Goal: Communication & Community: Connect with others

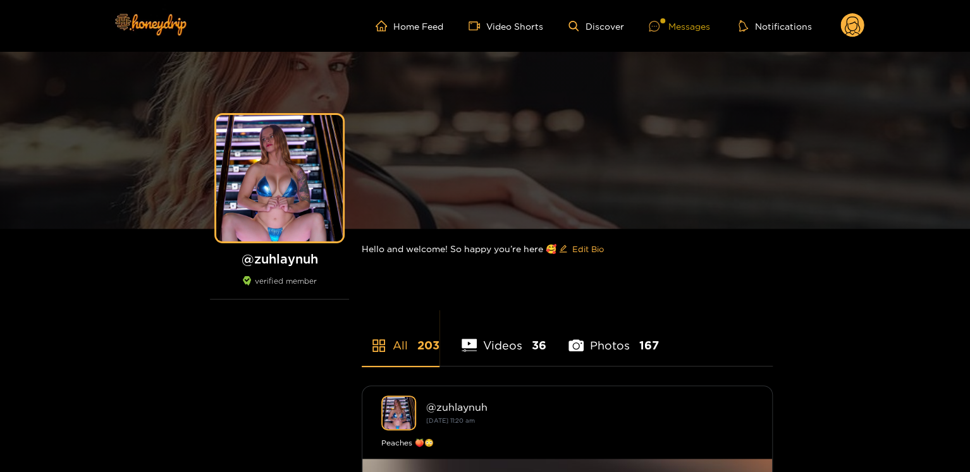
click at [658, 21] on icon at bounding box center [653, 26] width 11 height 11
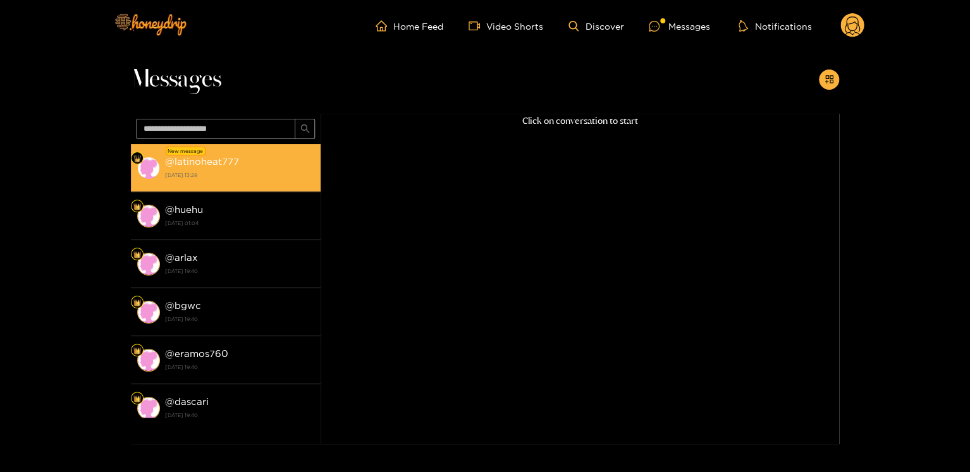
click at [228, 165] on strong "@ latinoheat777" at bounding box center [202, 161] width 74 height 11
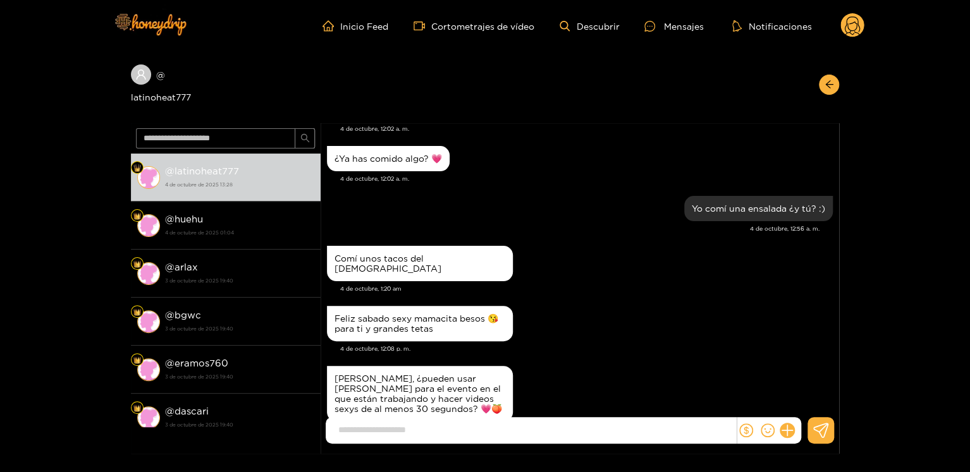
scroll to position [1345, 0]
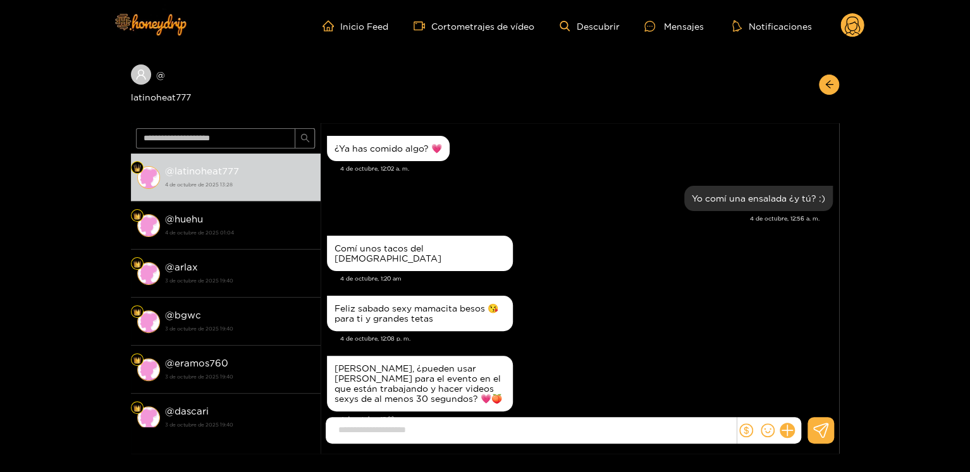
click at [454, 433] on input at bounding box center [534, 430] width 404 height 21
paste input "**********"
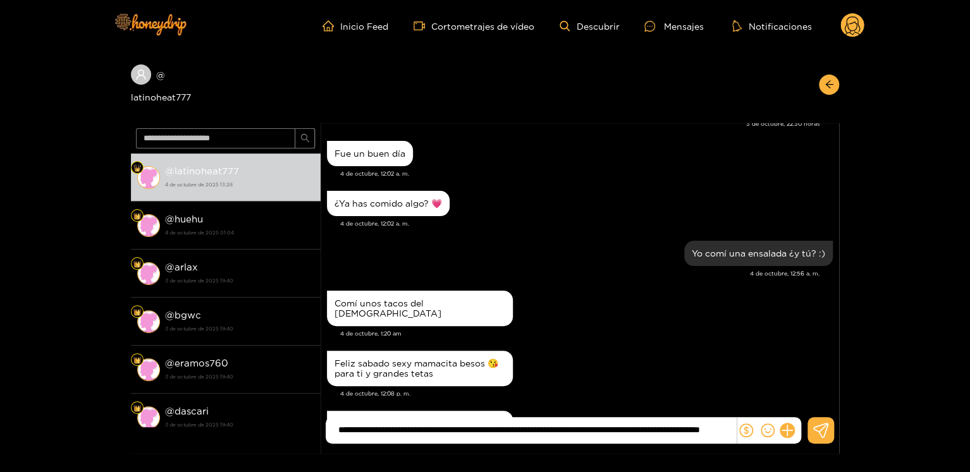
scroll to position [1400, 0]
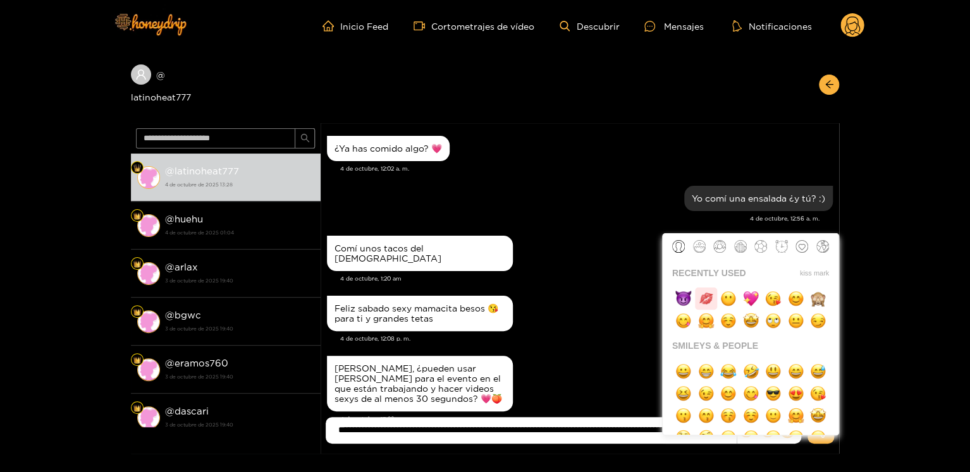
click at [711, 293] on img "button" at bounding box center [706, 299] width 16 height 16
type input "**********"
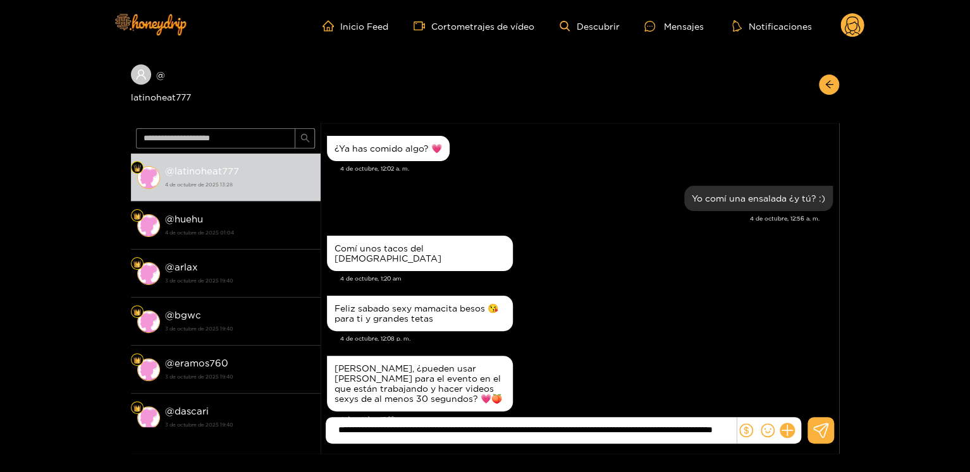
scroll to position [0, 0]
click at [811, 430] on button at bounding box center [820, 430] width 27 height 27
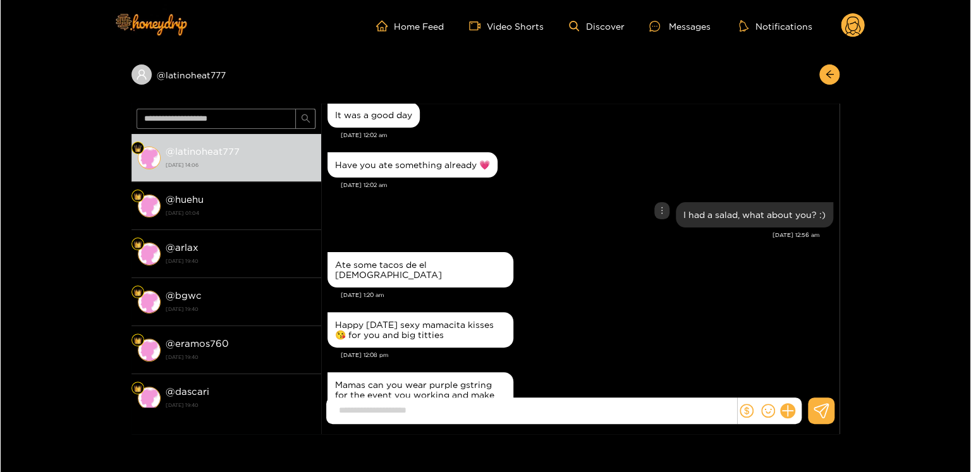
scroll to position [2870, 0]
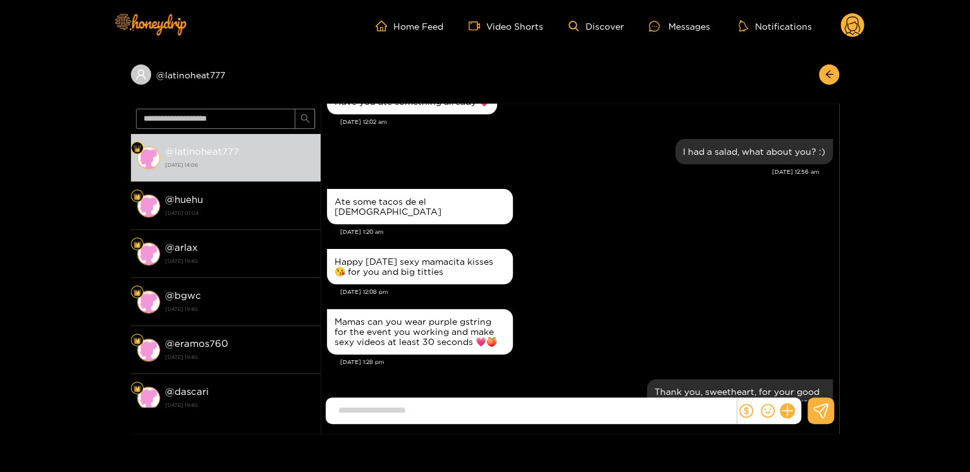
drag, startPoint x: 963, startPoint y: 231, endPoint x: 944, endPoint y: 243, distance: 23.3
click at [944, 243] on div "@ latinoheat777 @ latinoheat777 [DATE] 14:06 @ huehu [DATE] 01:04 @ arlax [DATE…" at bounding box center [485, 243] width 970 height 382
click at [864, 24] on header "Home Feed Video Shorts Discover Messages Notifications 0" at bounding box center [485, 26] width 970 height 52
click at [852, 23] on g at bounding box center [852, 25] width 24 height 25
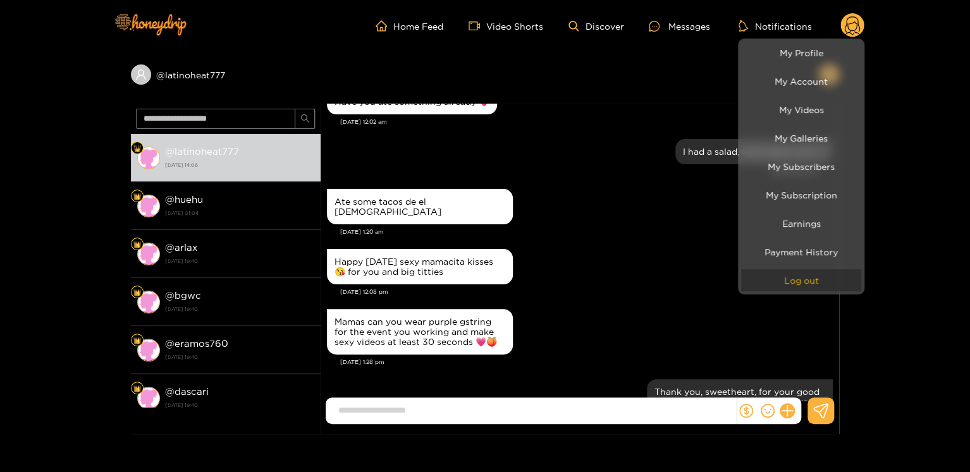
click at [796, 271] on button "Log out" at bounding box center [801, 280] width 120 height 22
